Goal: Task Accomplishment & Management: Complete application form

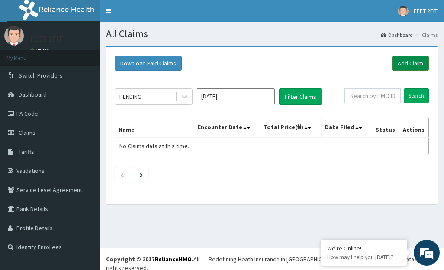
click at [404, 62] on link "Add Claim" at bounding box center [410, 63] width 37 height 15
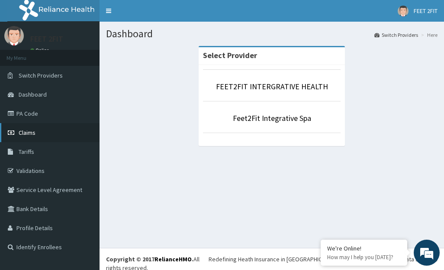
click at [47, 133] on link "Claims" at bounding box center [50, 132] width 100 height 19
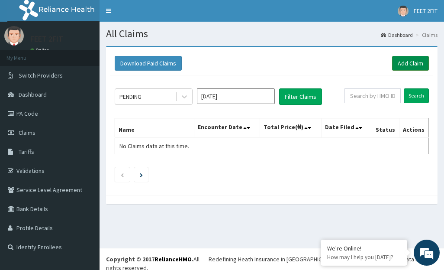
click at [408, 65] on link "Add Claim" at bounding box center [410, 63] width 37 height 15
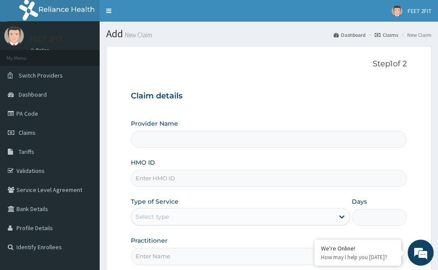
type input "FEET2FIT INTERGRATIVE HEALTH"
type input "1"
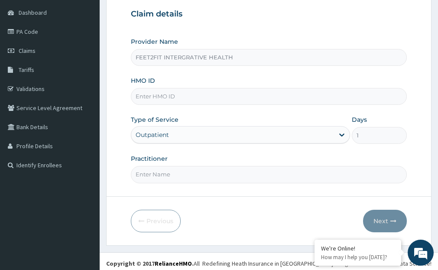
scroll to position [82, 0]
click at [213, 95] on input "HMO ID" at bounding box center [269, 95] width 276 height 17
type input "b"
type input "BEE/10013/A"
click at [178, 173] on input "Practitioner" at bounding box center [269, 173] width 276 height 17
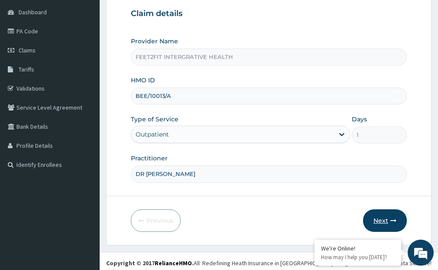
type input "DR FALABI"
click at [379, 217] on button "Next" at bounding box center [385, 220] width 44 height 23
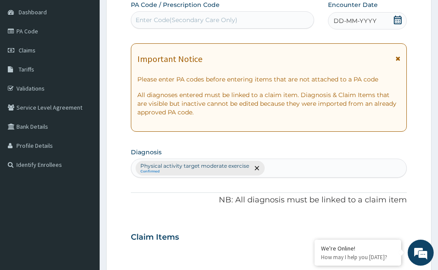
click at [279, 12] on div "Enter Code(Secondary Care Only)" at bounding box center [222, 19] width 183 height 17
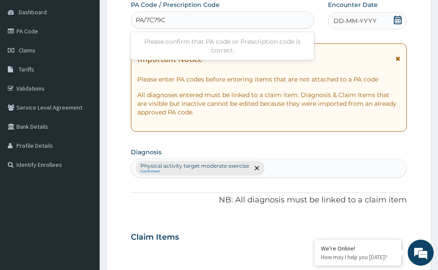
type input "PA/7C79C0"
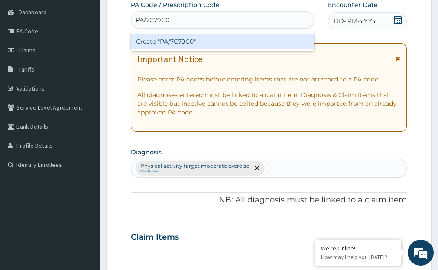
click at [272, 38] on div "Create "PA/7C79C0"" at bounding box center [222, 42] width 183 height 16
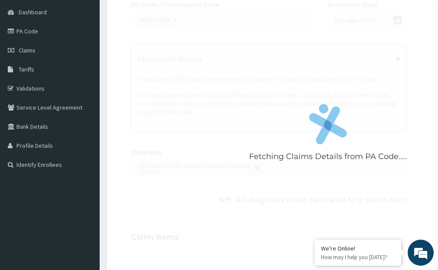
click at [338, 21] on div "Fetching Claims Details from PA Code....." at bounding box center [328, 135] width 394 height 270
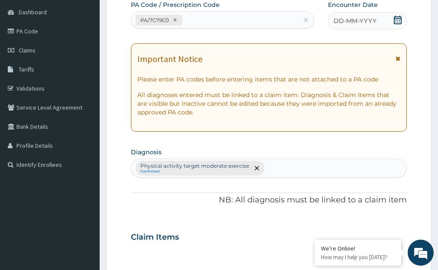
click at [344, 24] on span "DD-MM-YYYY" at bounding box center [354, 20] width 43 height 9
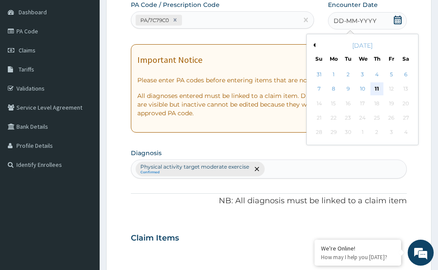
click at [373, 90] on div "11" at bounding box center [376, 89] width 13 height 13
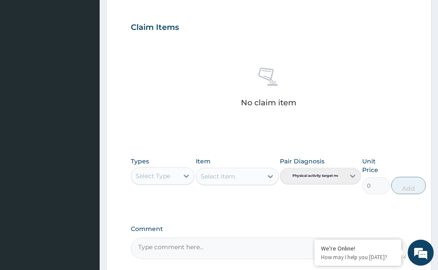
scroll to position [293, 0]
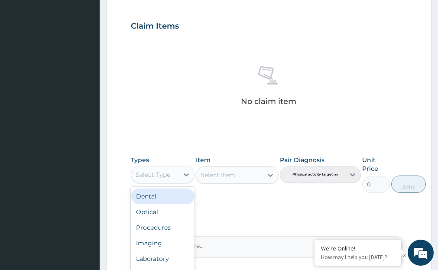
click at [152, 178] on div "Select Type" at bounding box center [153, 174] width 35 height 9
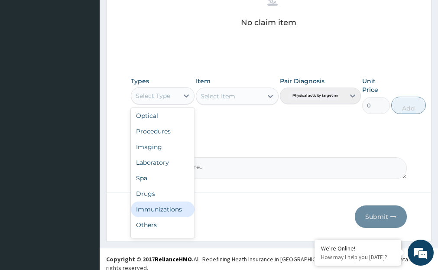
scroll to position [29, 0]
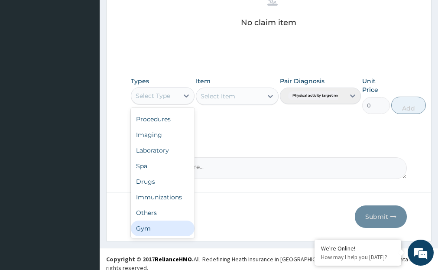
click at [180, 230] on div "Gym" at bounding box center [162, 228] width 63 height 16
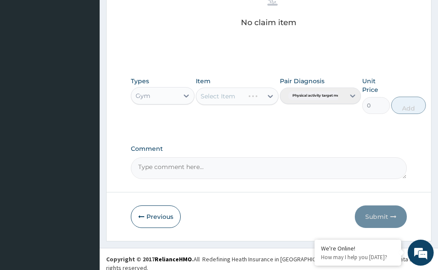
click at [242, 100] on div "Select Item" at bounding box center [237, 95] width 83 height 17
click at [242, 100] on div "Select Item" at bounding box center [229, 96] width 66 height 14
click at [236, 120] on div "Gym" at bounding box center [237, 118] width 83 height 16
click at [408, 103] on button "Add" at bounding box center [408, 105] width 35 height 17
type input "0"
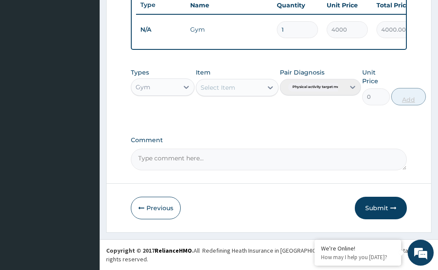
scroll to position [337, 0]
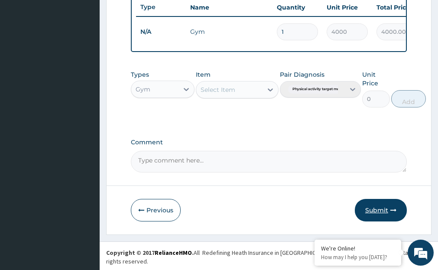
click at [379, 211] on button "Submit" at bounding box center [381, 210] width 52 height 23
